Goal: Task Accomplishment & Management: Use online tool/utility

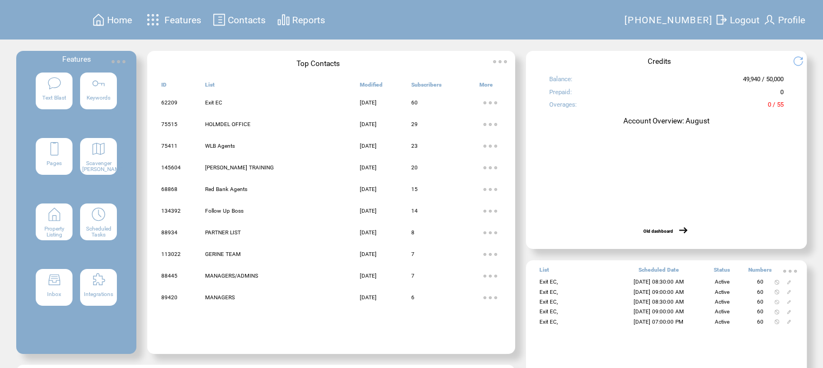
click at [107, 220] on featureicon at bounding box center [98, 213] width 37 height 17
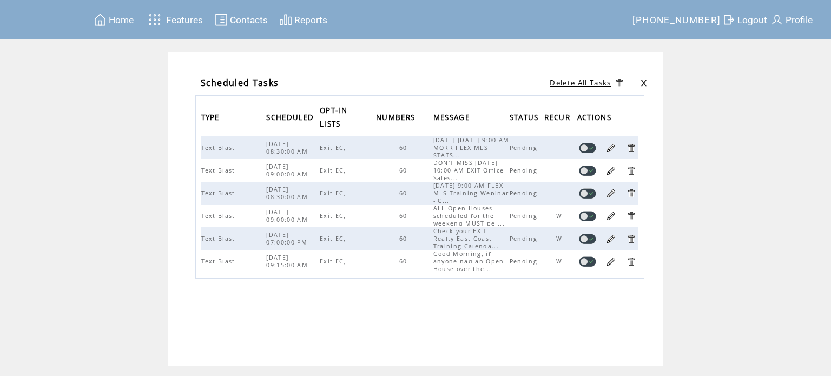
click at [612, 194] on link at bounding box center [611, 193] width 10 height 10
click at [609, 168] on link at bounding box center [611, 171] width 10 height 10
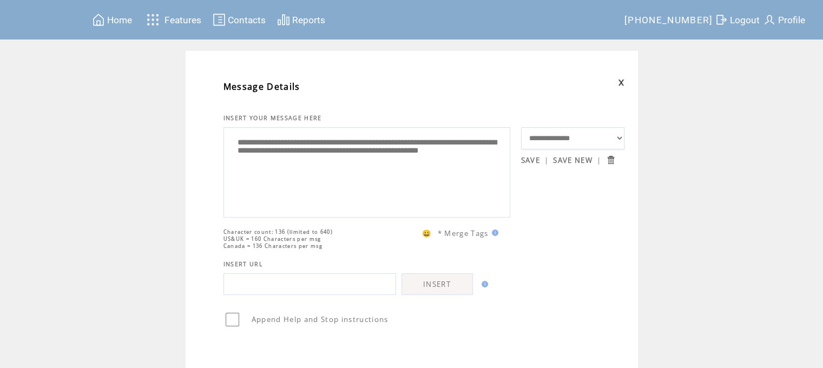
click at [532, 158] on link "SAVE" at bounding box center [530, 160] width 19 height 10
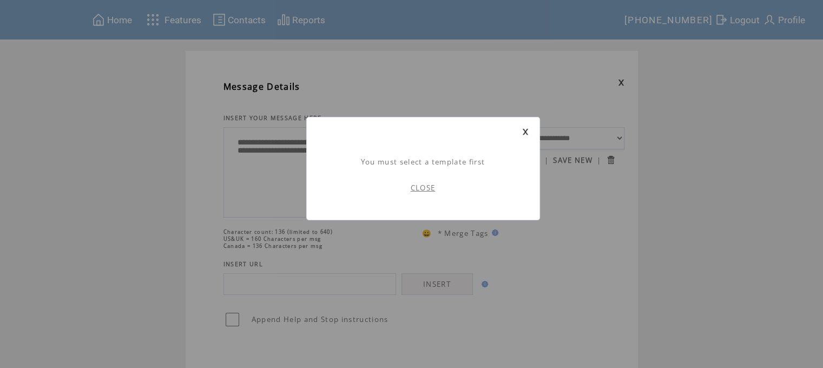
click at [527, 130] on link at bounding box center [525, 131] width 6 height 7
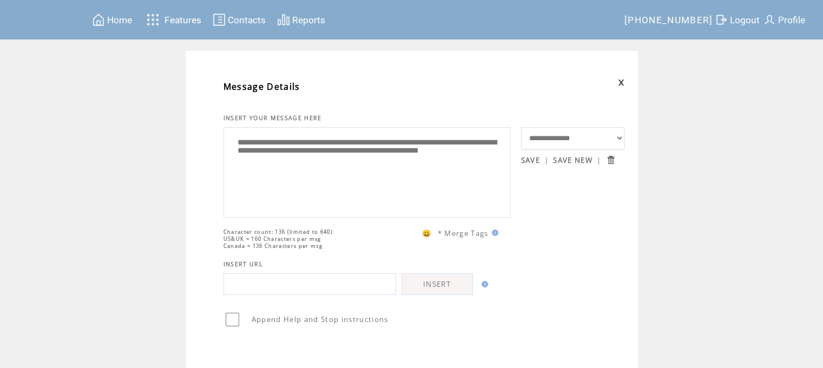
click at [129, 23] on span "Home" at bounding box center [119, 20] width 25 height 11
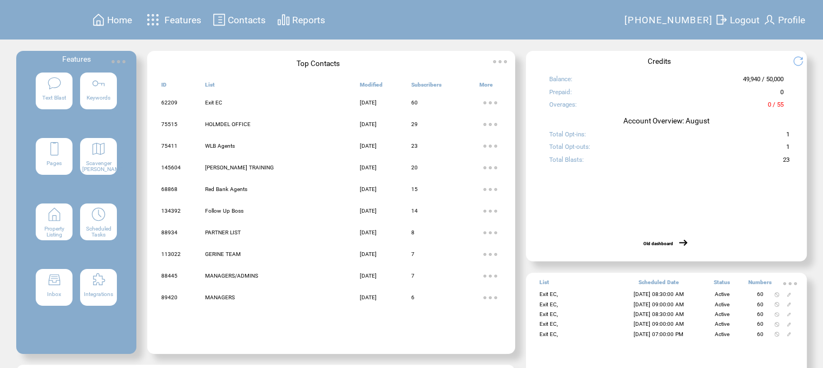
click at [100, 222] on img at bounding box center [98, 214] width 15 height 15
